Goal: Information Seeking & Learning: Learn about a topic

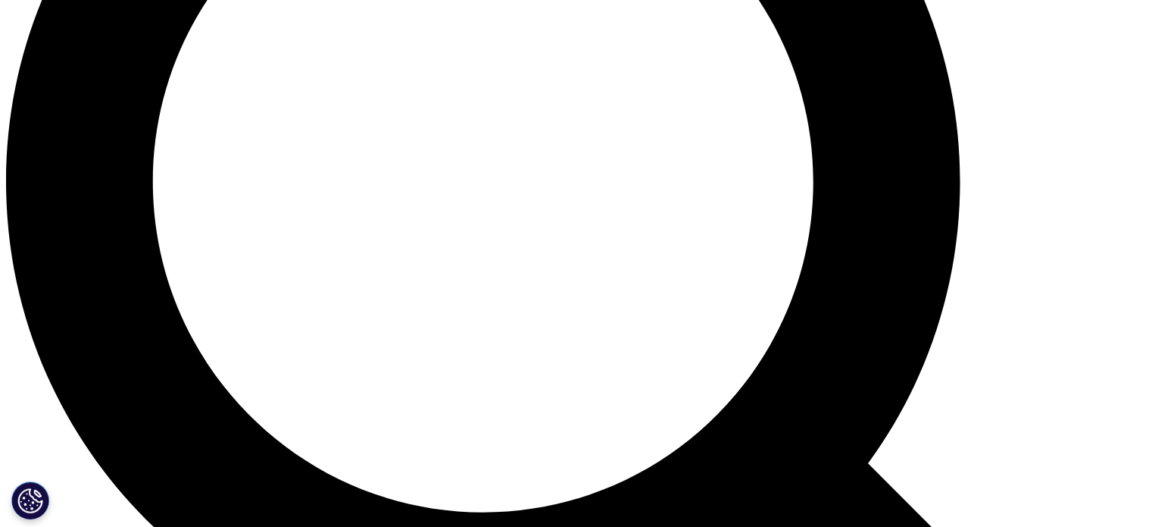
scroll to position [1458, 0]
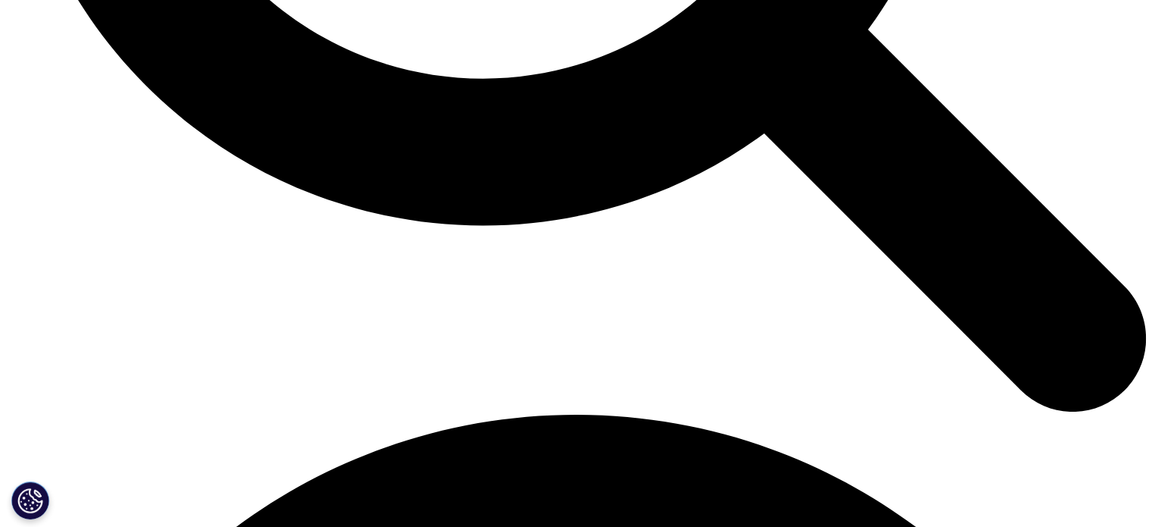
scroll to position [1818, 0]
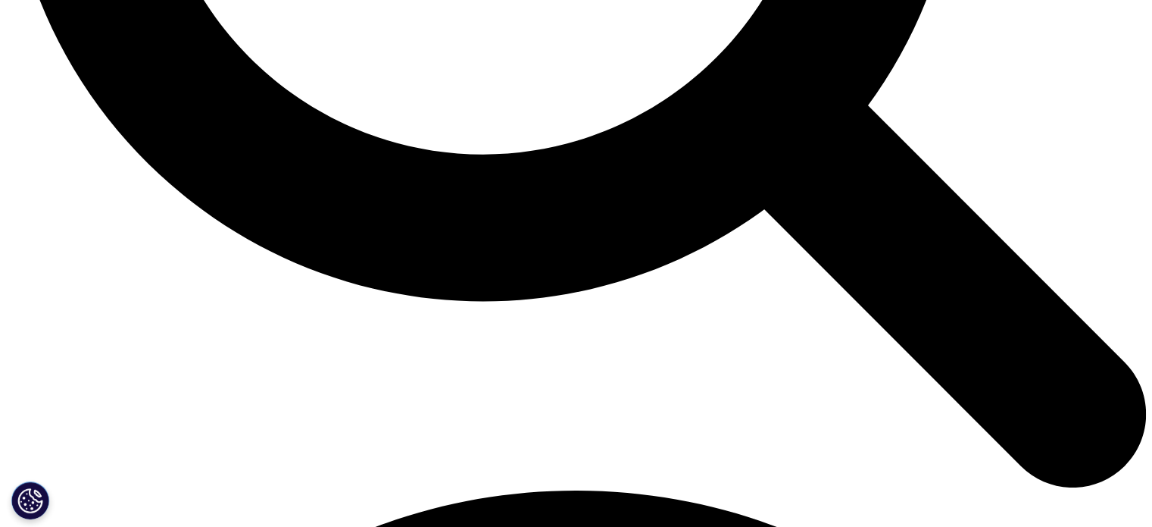
drag, startPoint x: 290, startPoint y: 108, endPoint x: 743, endPoint y: 162, distance: 455.5
drag, startPoint x: 562, startPoint y: 187, endPoint x: 633, endPoint y: 196, distance: 71.8
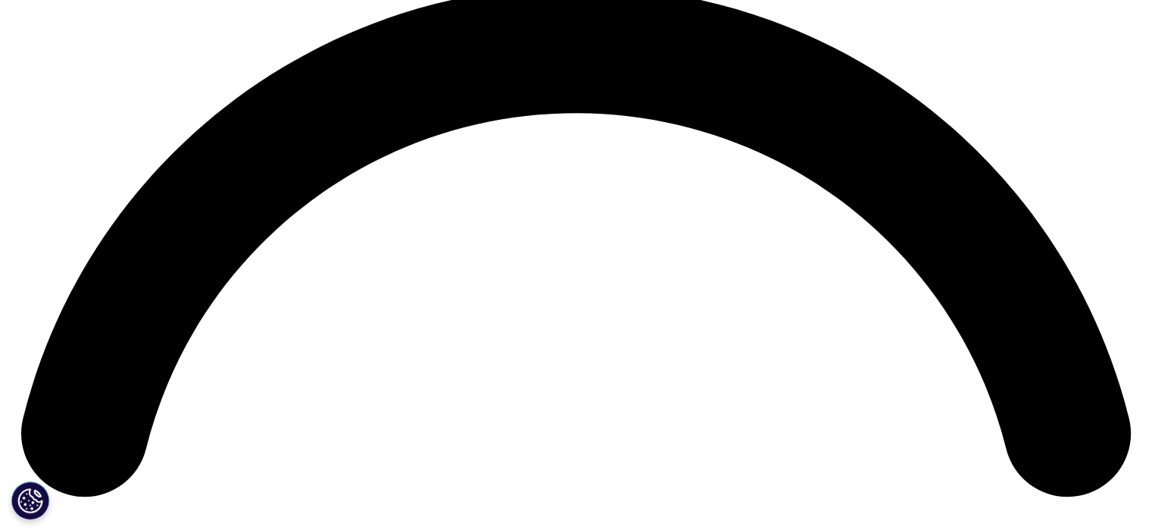
scroll to position [2349, 0]
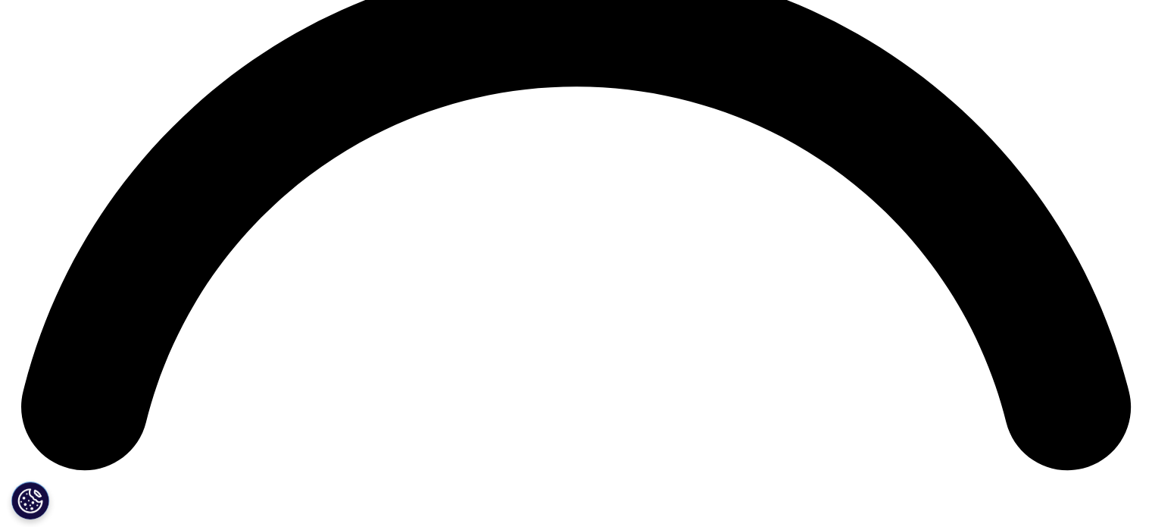
drag, startPoint x: 410, startPoint y: 408, endPoint x: 832, endPoint y: 455, distance: 424.6
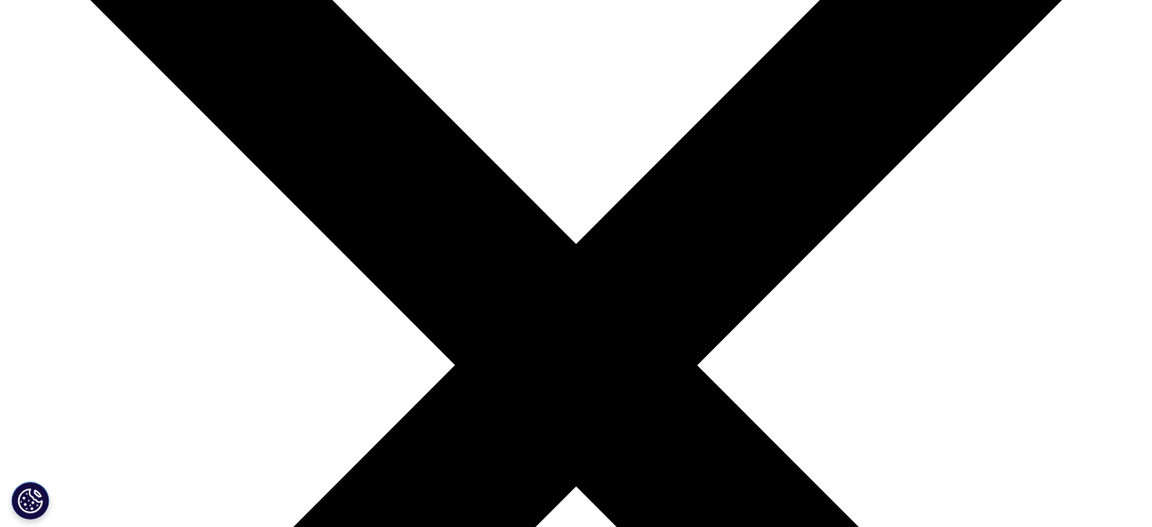
scroll to position [0, 0]
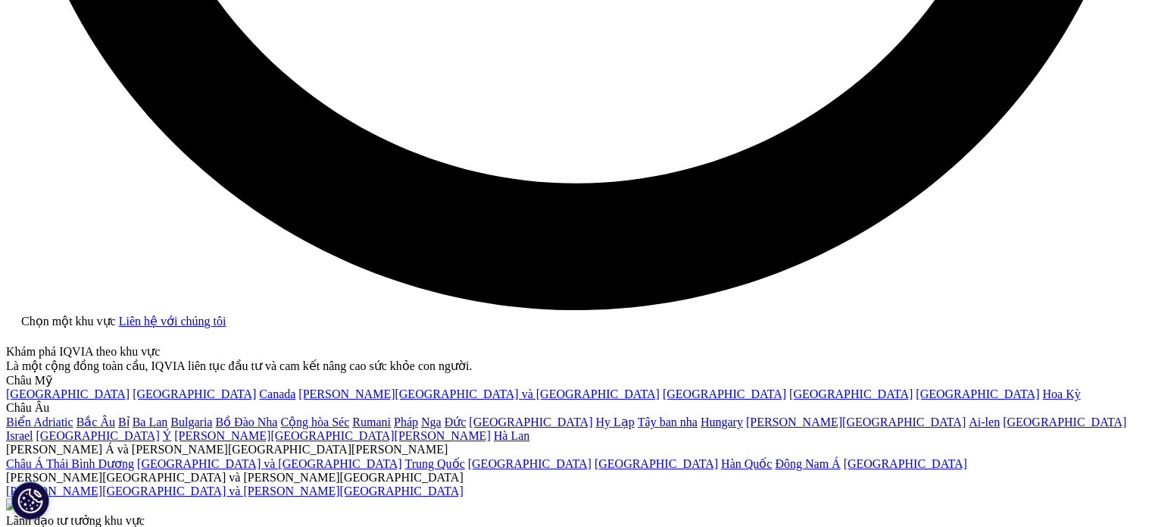
scroll to position [3410, 0]
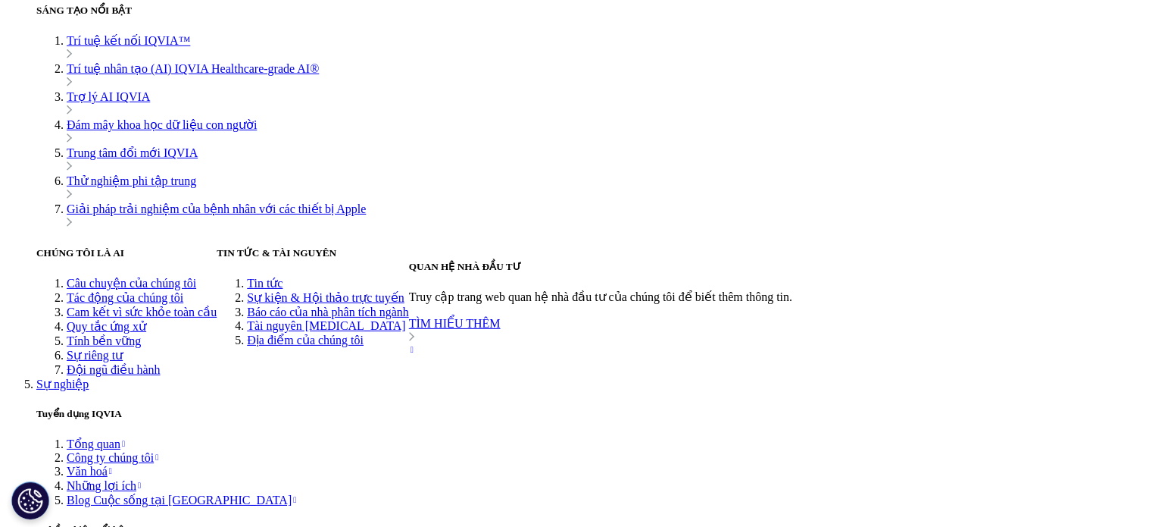
scroll to position [5228, 0]
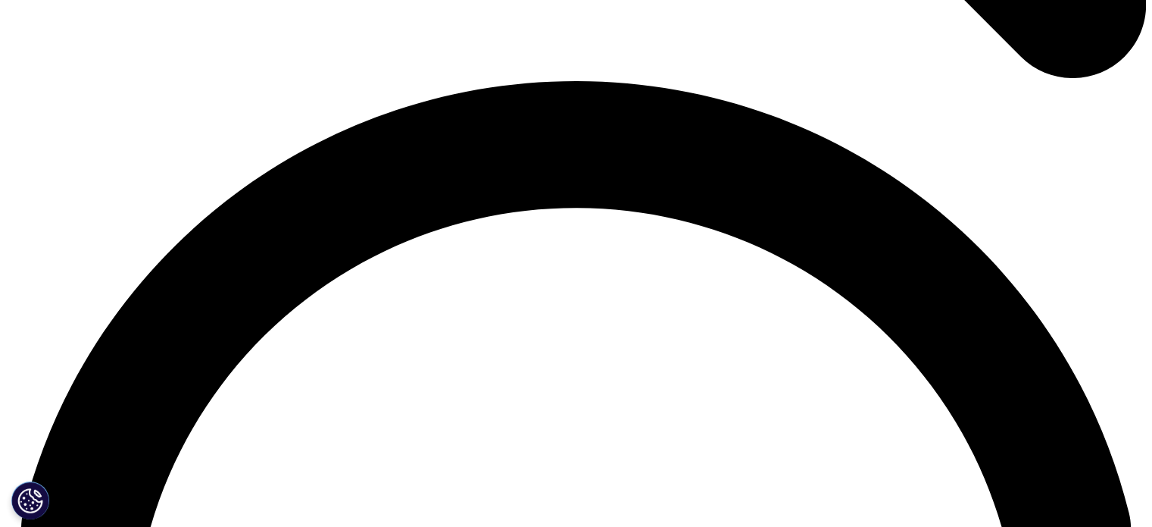
scroll to position [2500, 0]
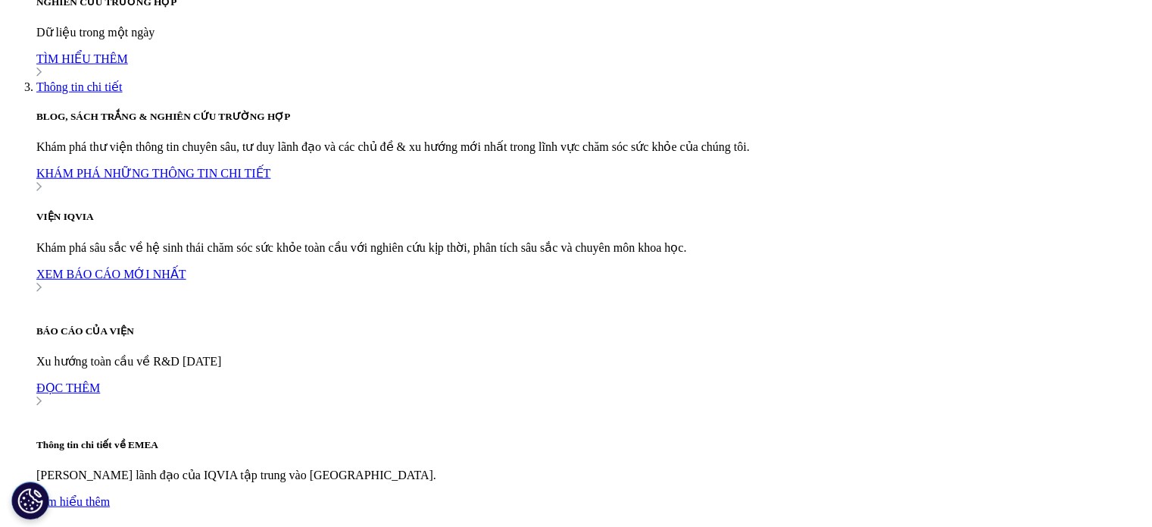
scroll to position [4698, 0]
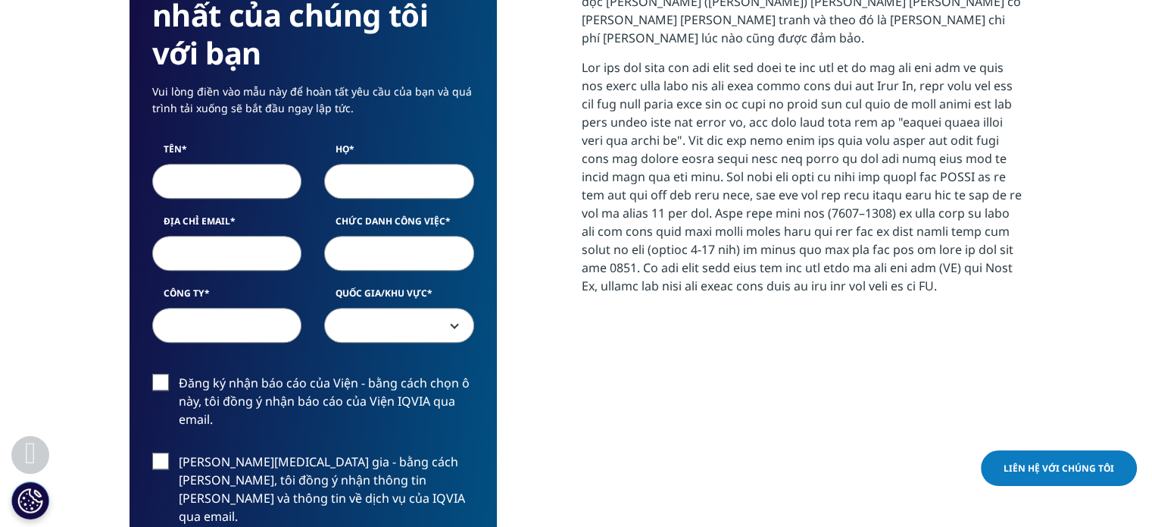
scroll to position [682, 0]
